Goal: Task Accomplishment & Management: Use online tool/utility

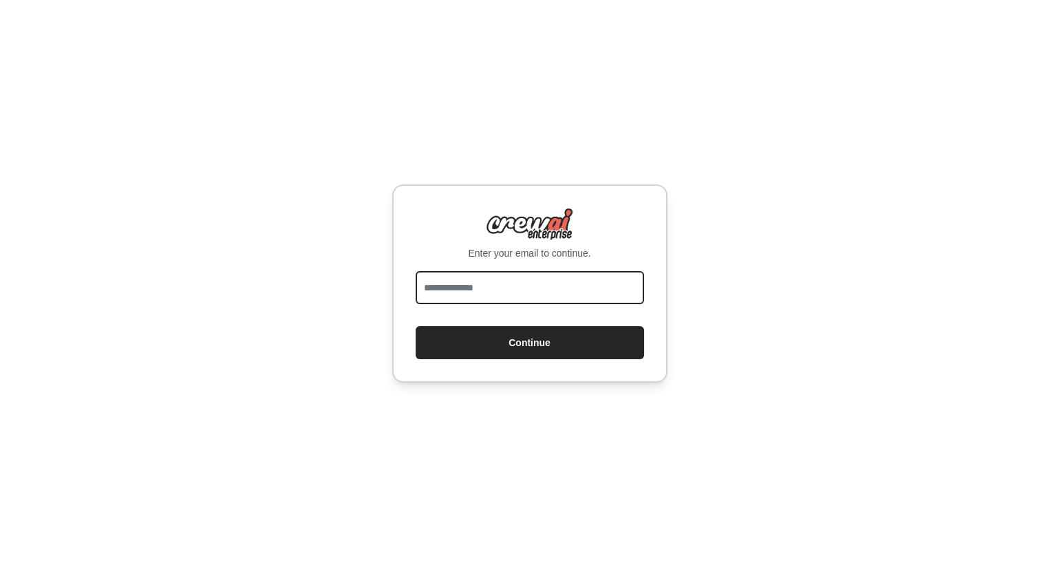
click at [539, 283] on input "email" at bounding box center [530, 287] width 228 height 33
type input "**********"
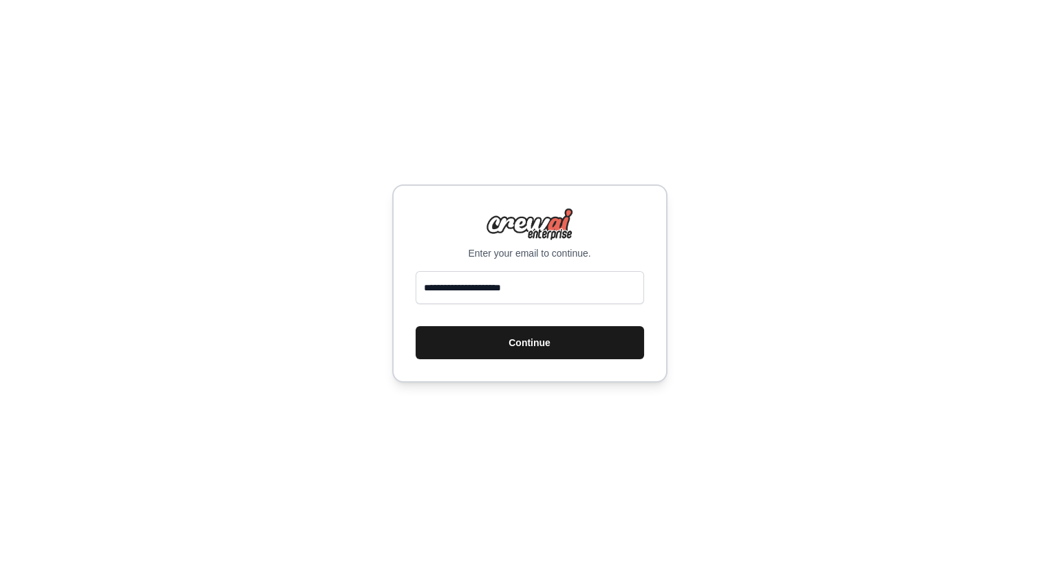
click at [551, 336] on button "Continue" at bounding box center [530, 342] width 228 height 33
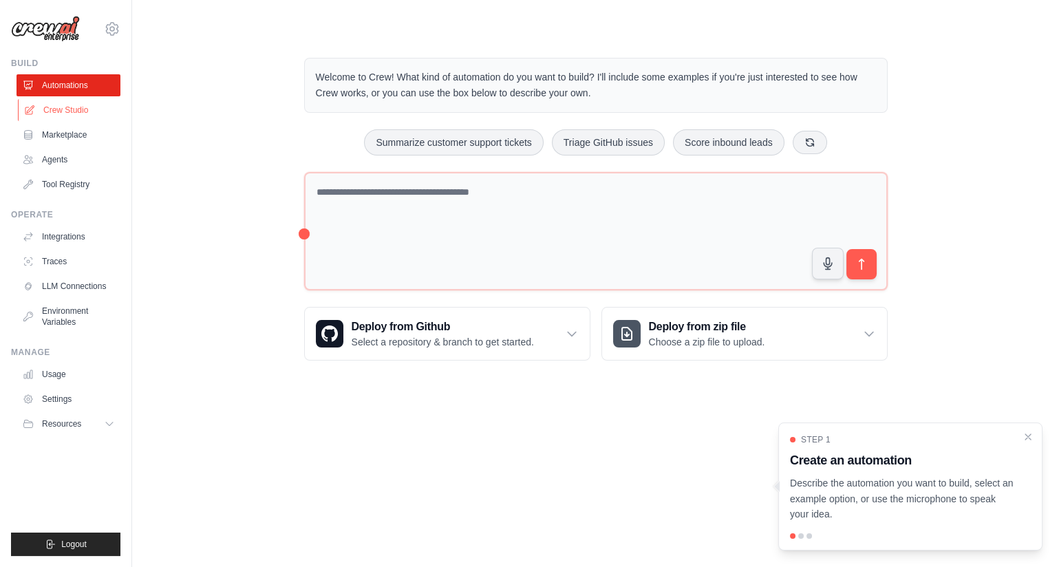
click at [92, 103] on link "Crew Studio" at bounding box center [70, 110] width 104 height 22
